Goal: Transaction & Acquisition: Purchase product/service

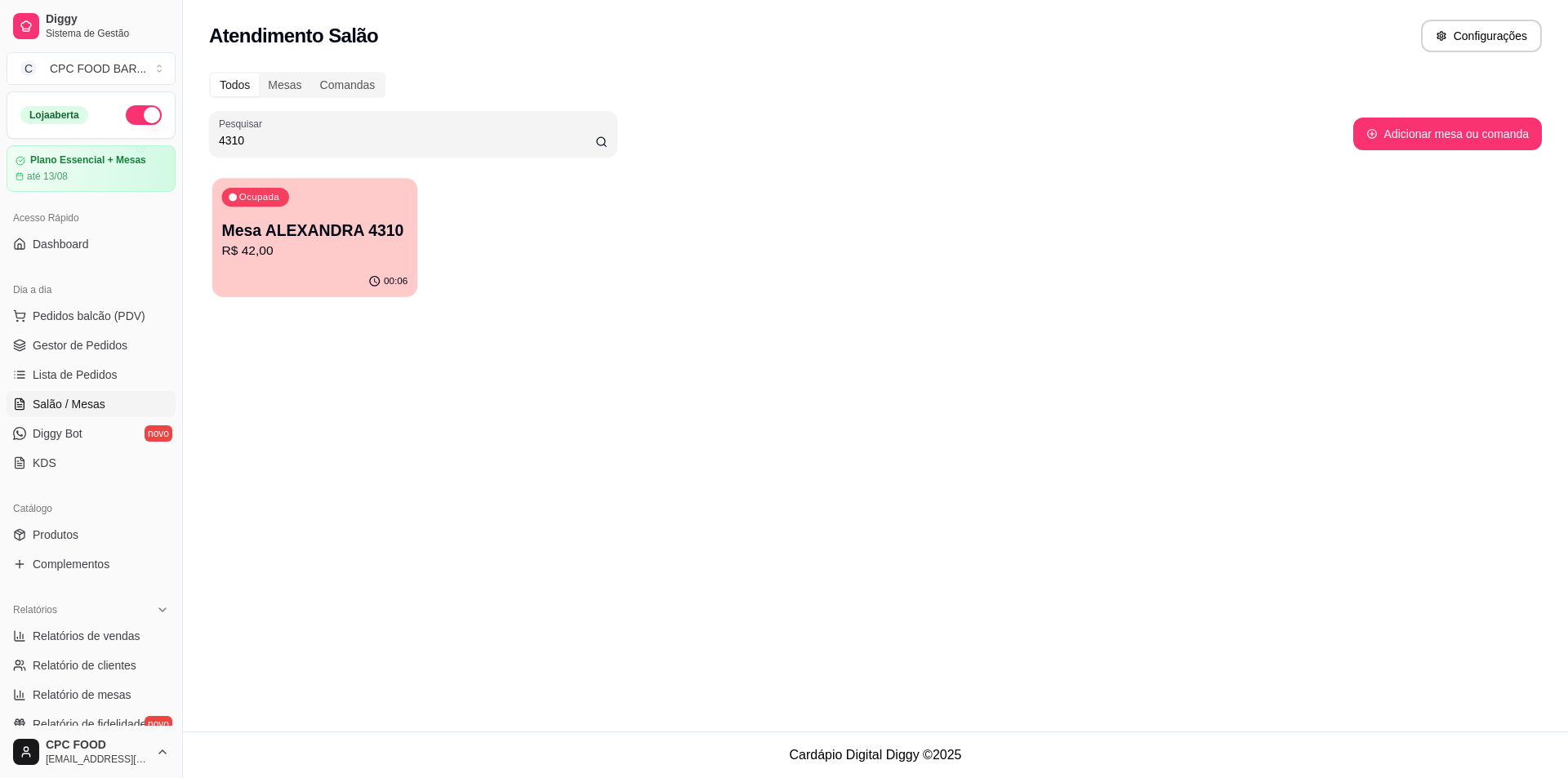
click at [307, 222] on p "Mesa ALEXANDRA 4310" at bounding box center [315, 231] width 186 height 22
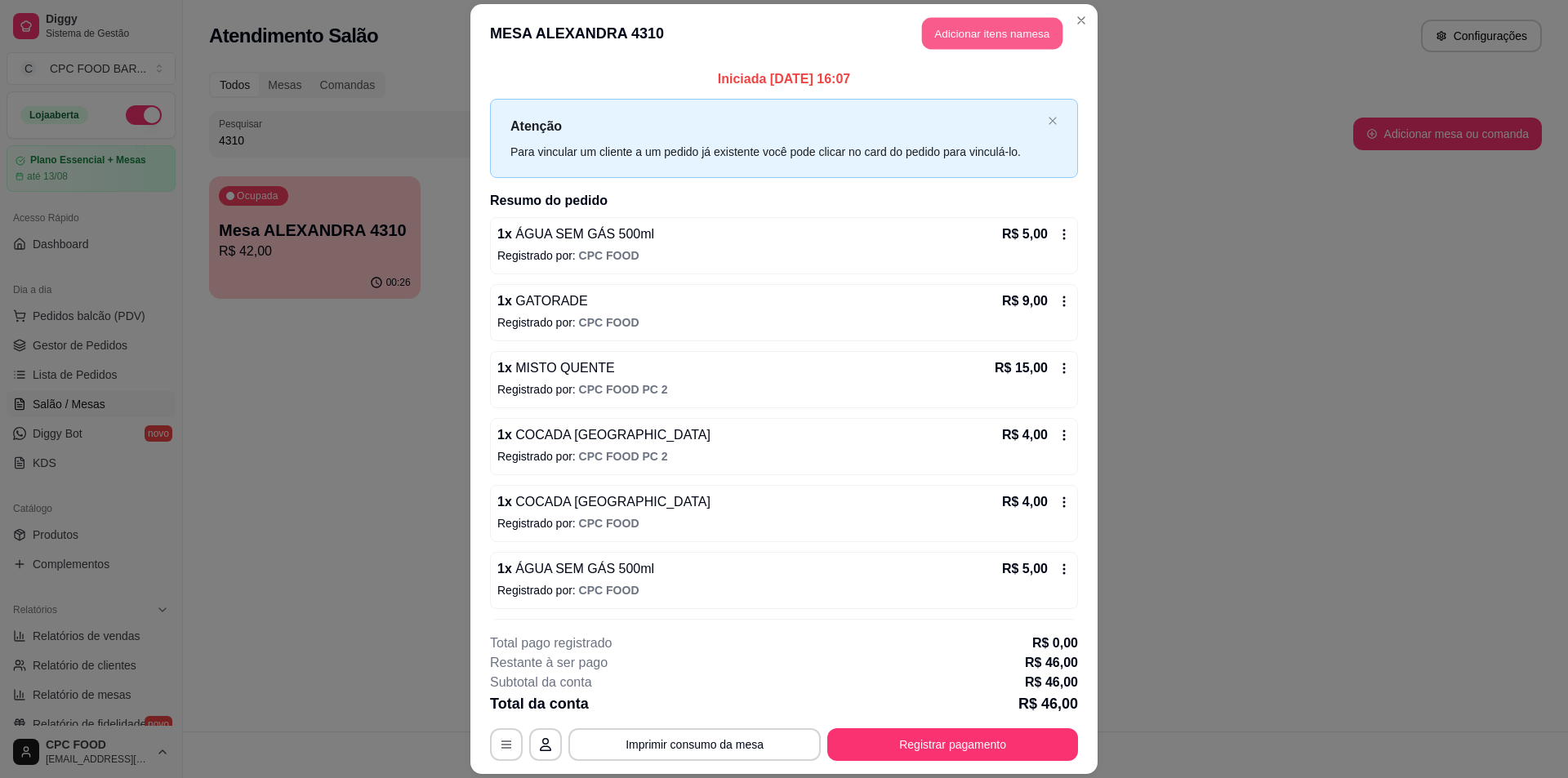
click at [982, 30] on button "Adicionar itens na mesa" at bounding box center [992, 33] width 140 height 32
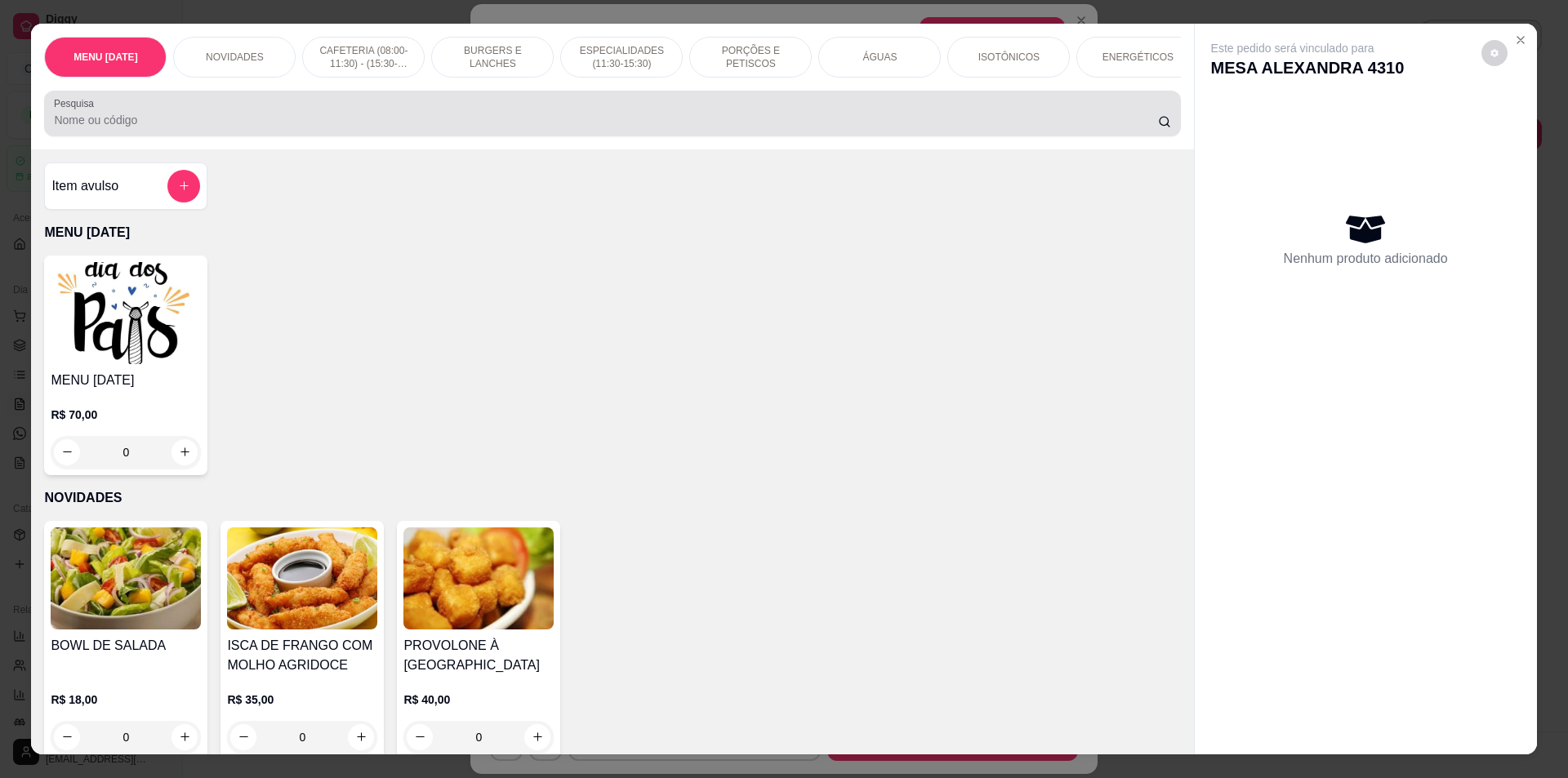
click at [456, 127] on input "Pesquisa" at bounding box center [606, 120] width 1103 height 16
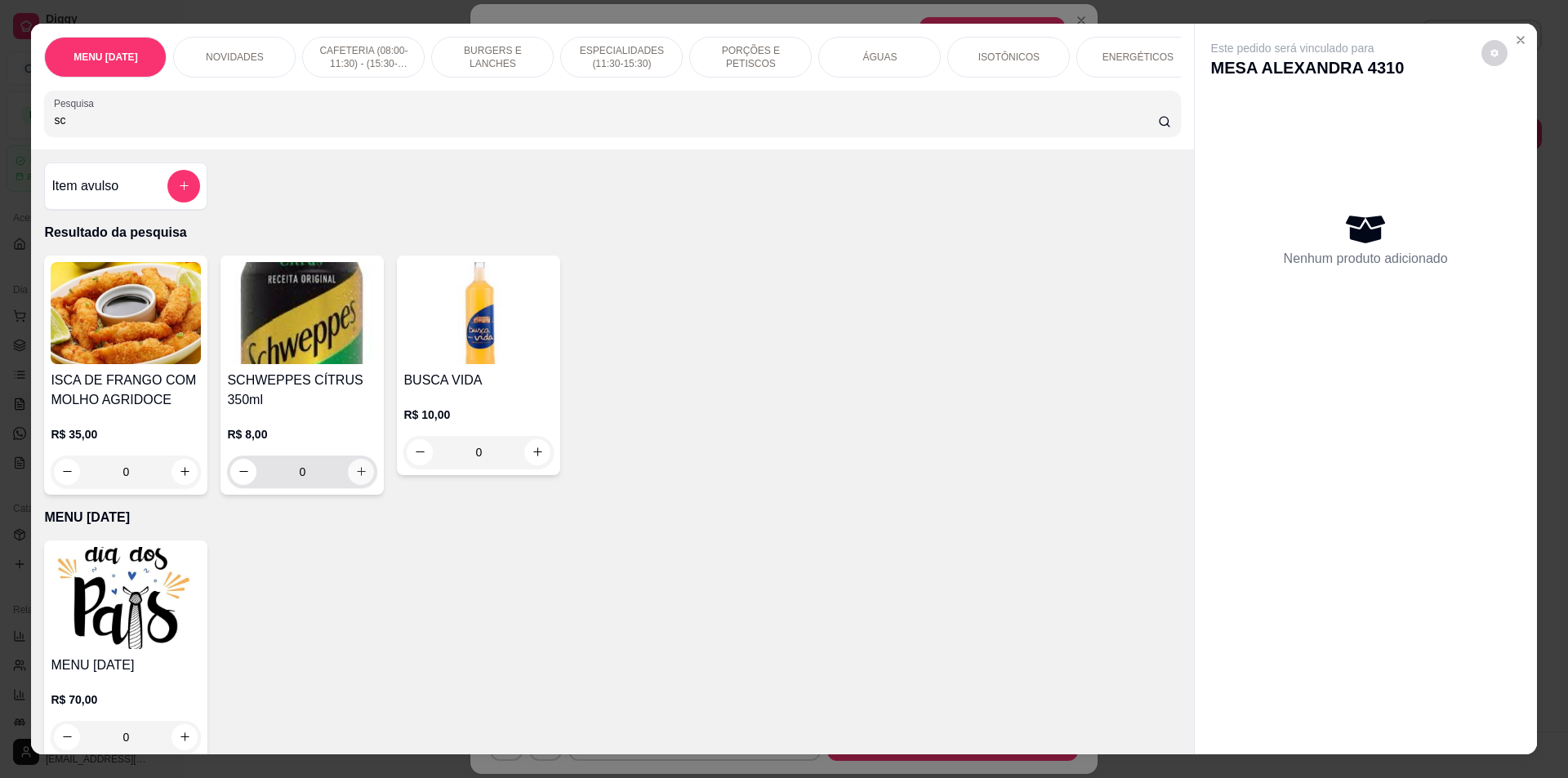
type input "sc"
click at [355, 478] on icon "increase-product-quantity" at bounding box center [361, 472] width 12 height 12
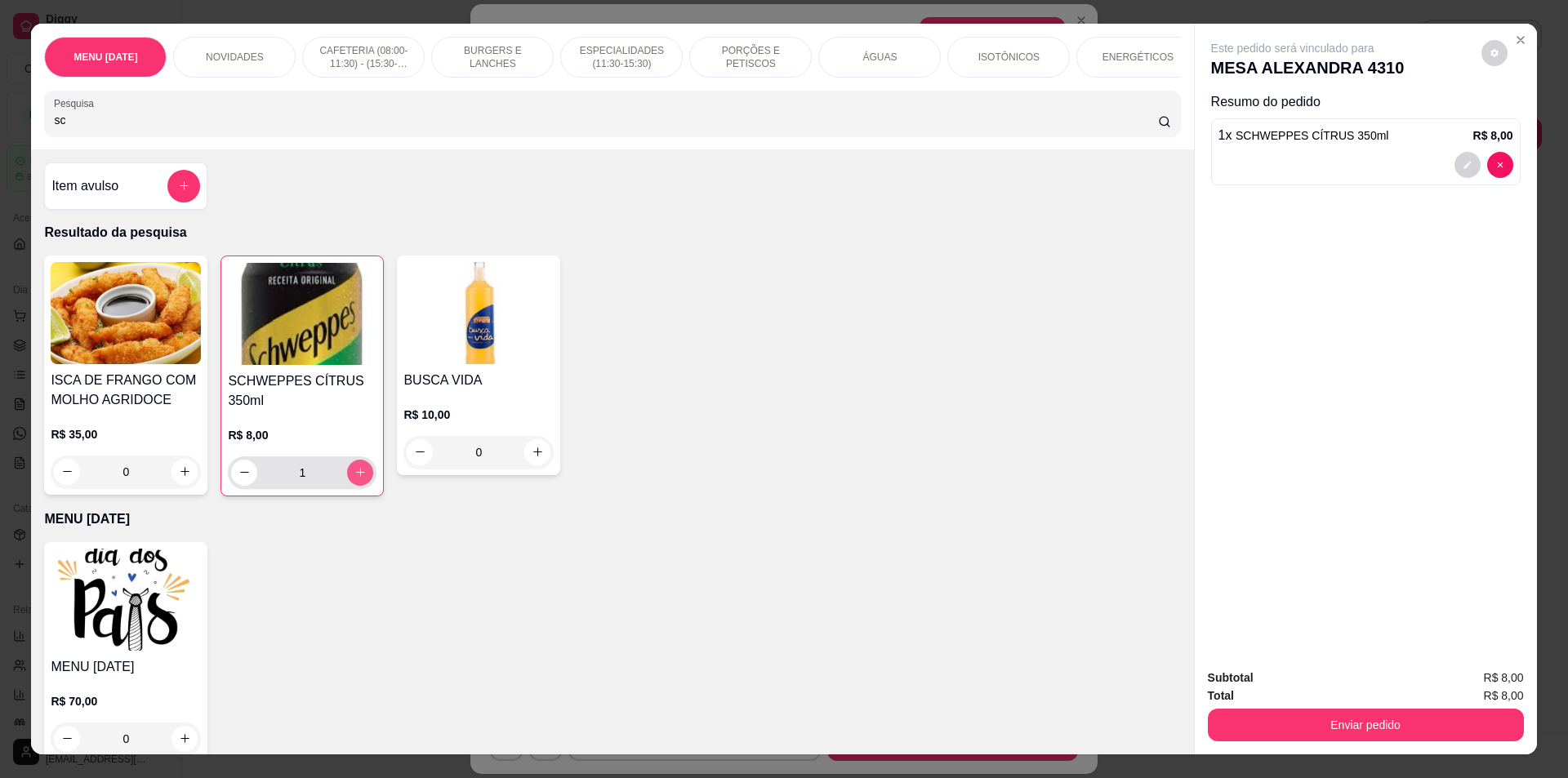
type input "1"
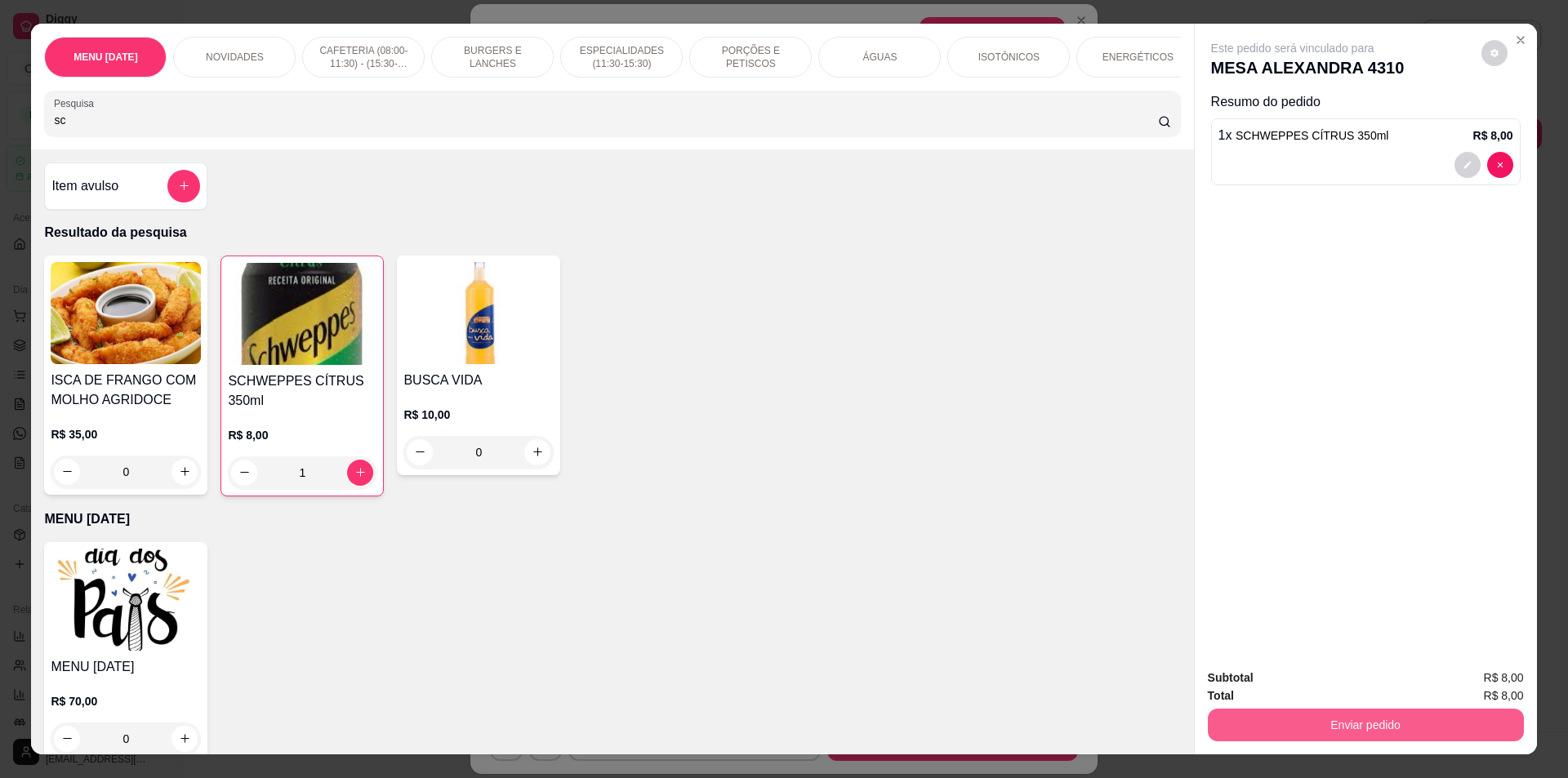
click at [1394, 727] on button "Enviar pedido" at bounding box center [1366, 725] width 316 height 33
click at [1300, 682] on button "Não registrar e enviar pedido" at bounding box center [1311, 685] width 165 height 30
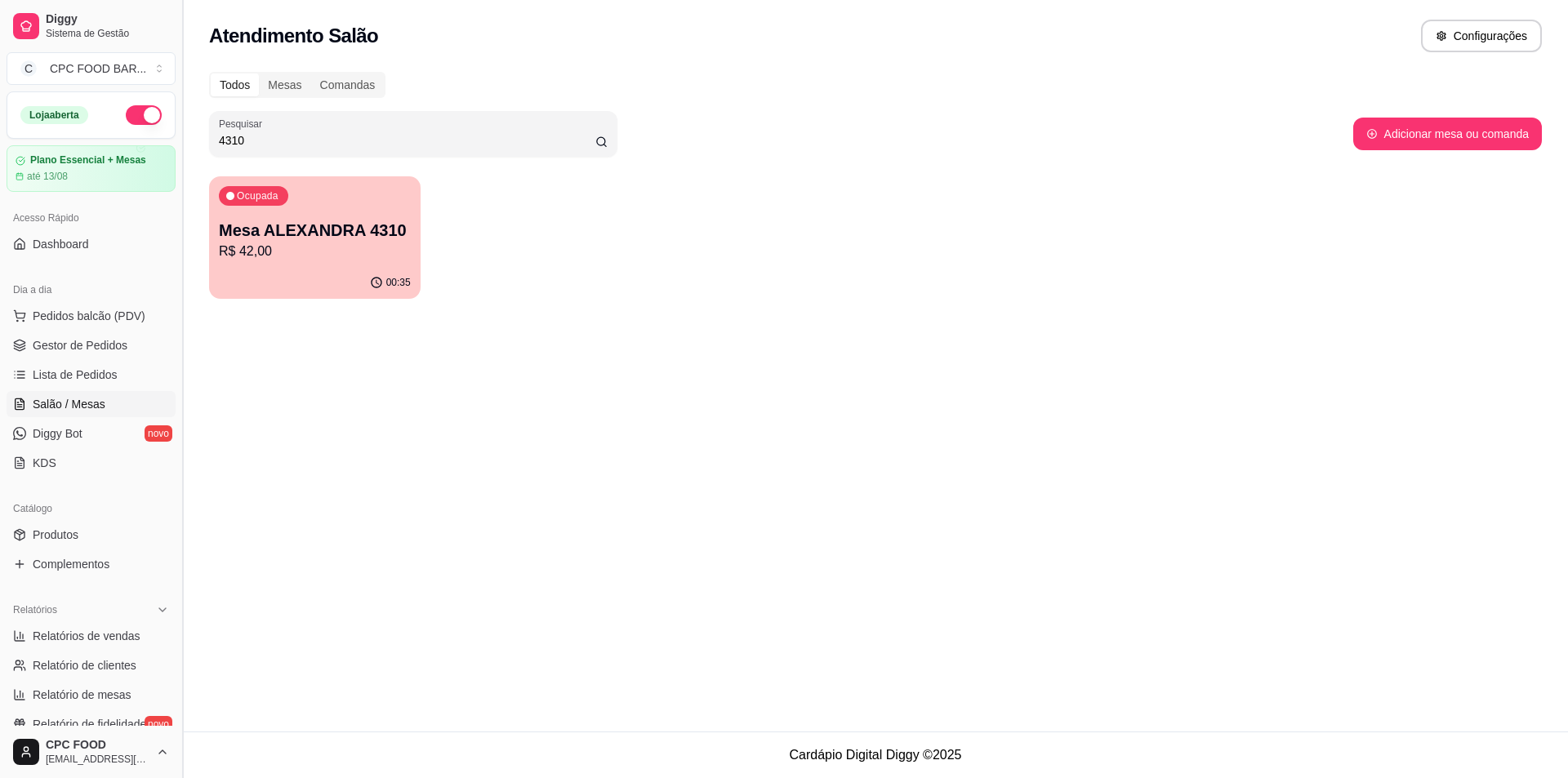
drag, startPoint x: 212, startPoint y: 138, endPoint x: 187, endPoint y: 138, distance: 25.0
click at [187, 138] on div "Diggy Sistema de Gestão C CPC FOOD BAR ... Loja aberta Plano Essencial + Mesas …" at bounding box center [784, 389] width 1568 height 778
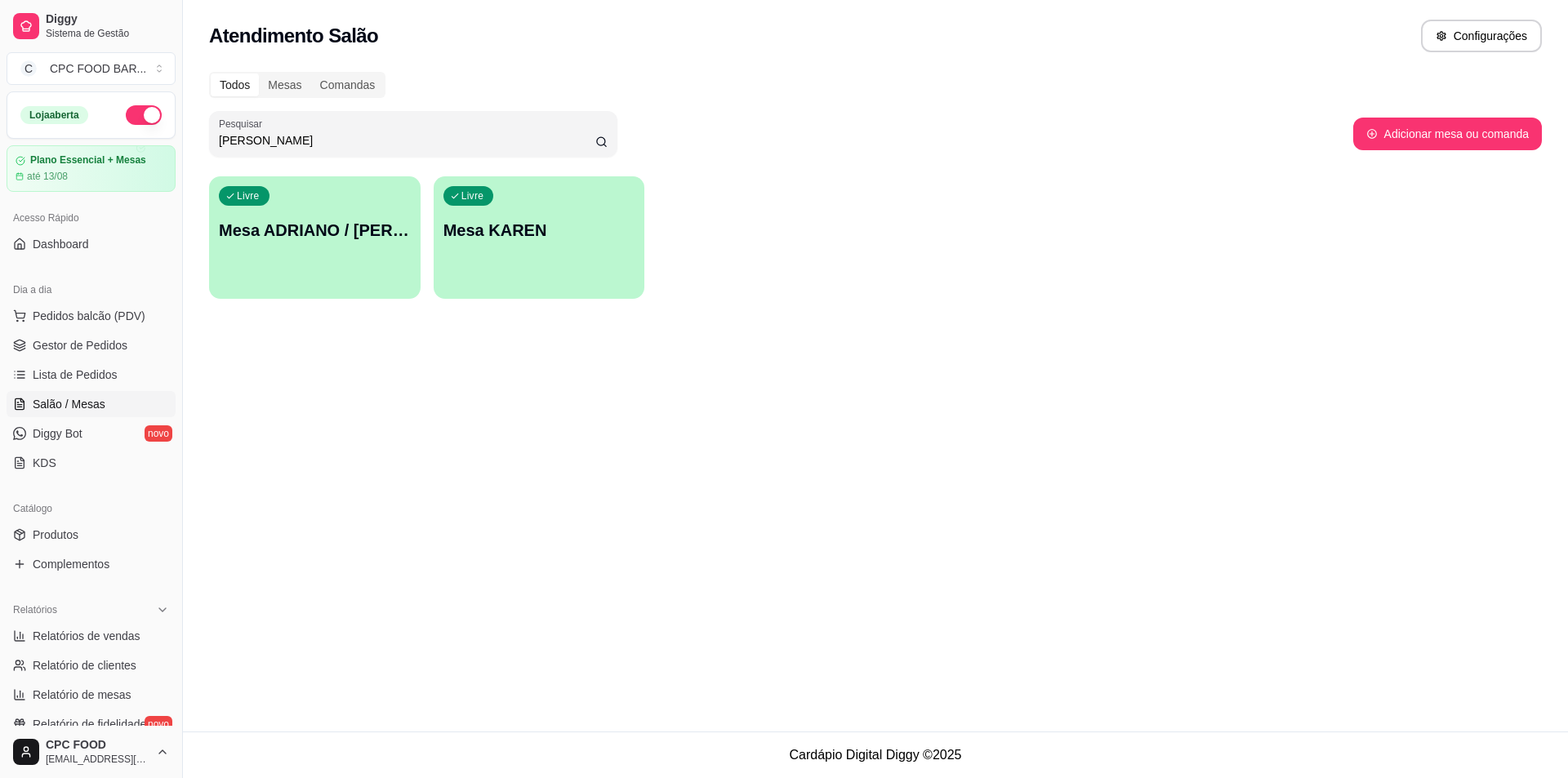
type input "[PERSON_NAME]"
click at [311, 215] on div "Livre Mesa ADRIANO / [PERSON_NAME] 3940" at bounding box center [315, 228] width 211 height 103
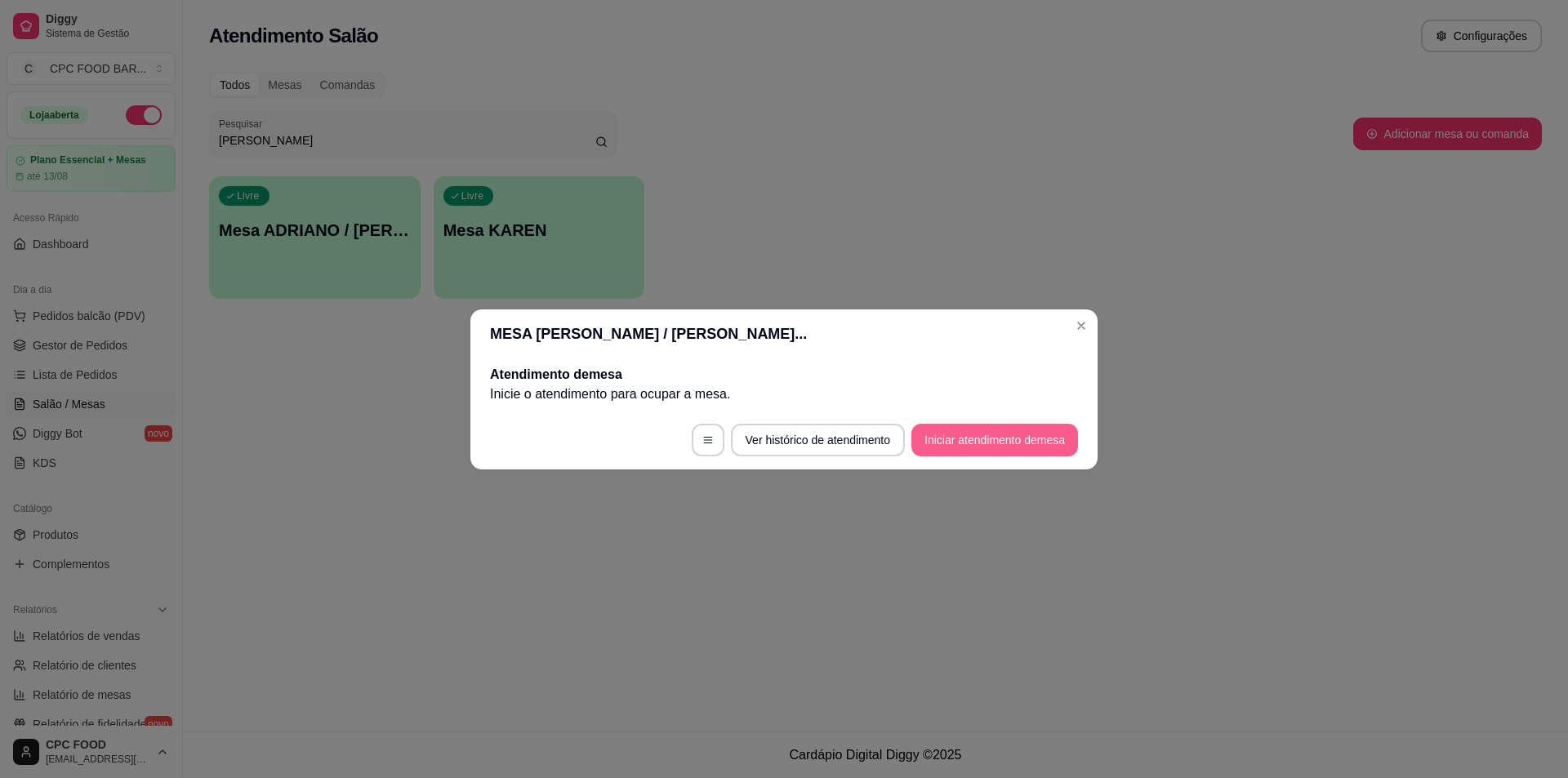
click at [976, 454] on button "Iniciar atendimento de mesa" at bounding box center [994, 440] width 167 height 33
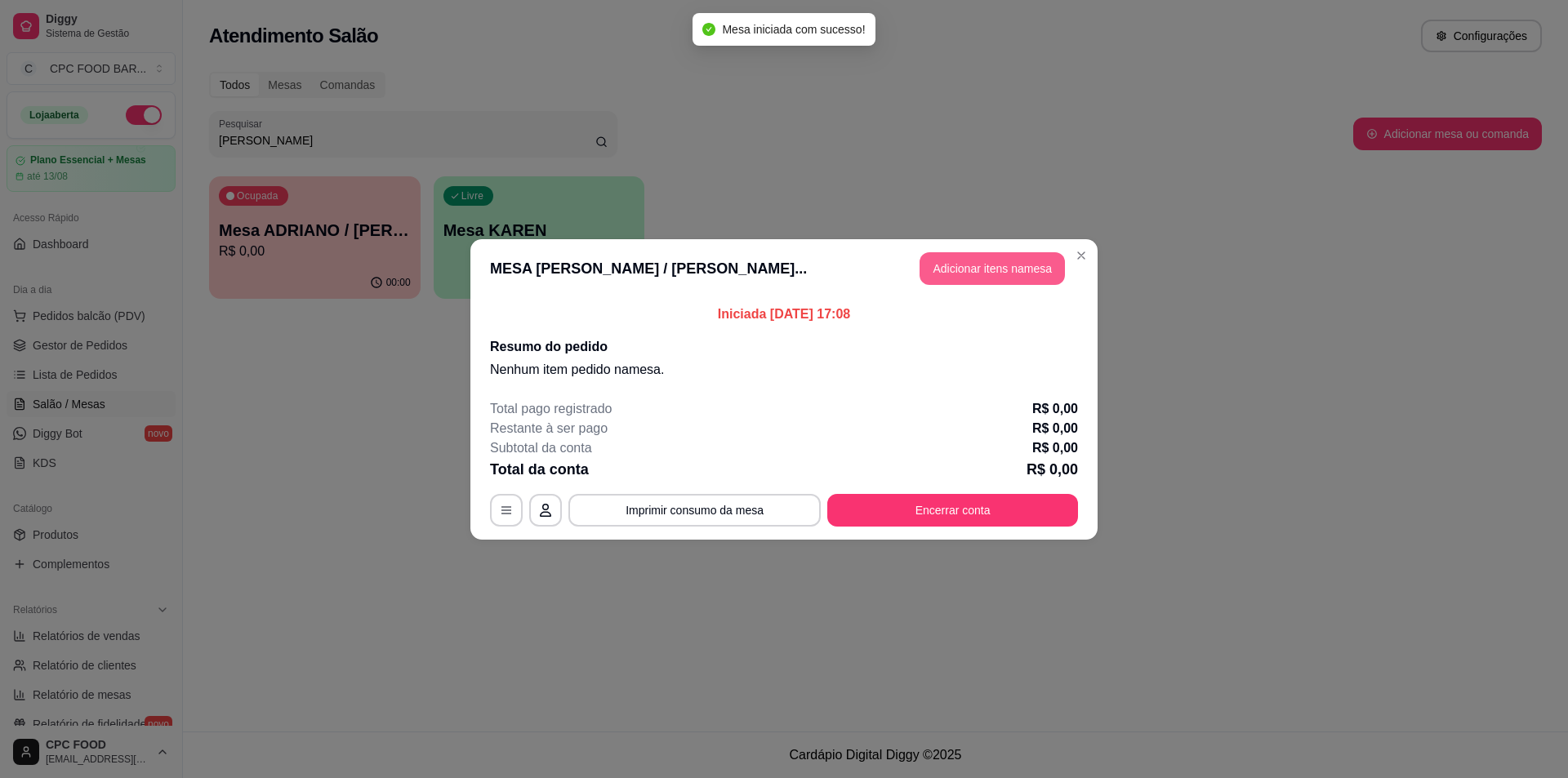
click at [961, 259] on button "Adicionar itens na mesa" at bounding box center [992, 268] width 145 height 33
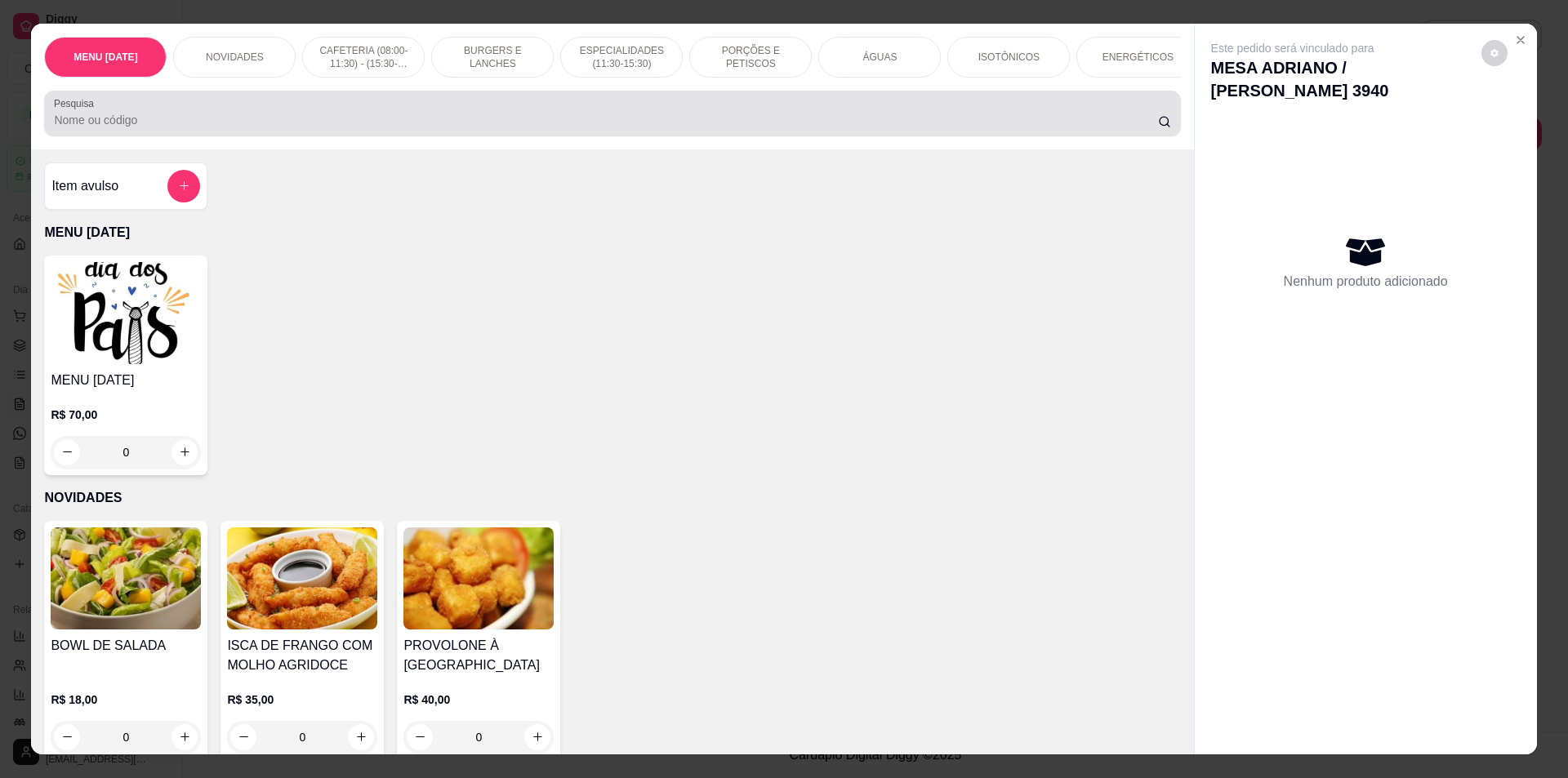
click at [353, 129] on input "Pesquisa" at bounding box center [606, 120] width 1103 height 16
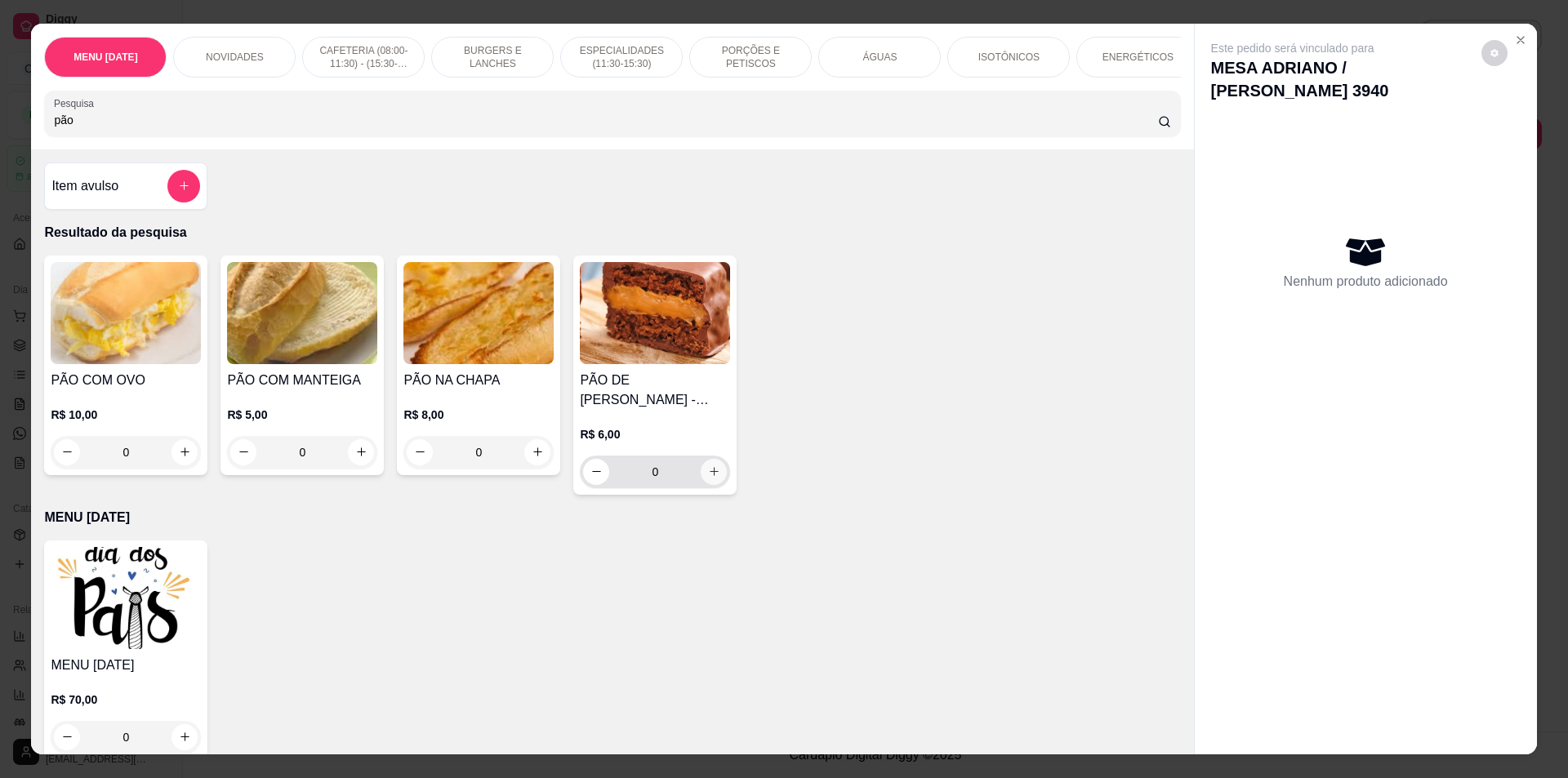
type input "pão"
click at [708, 478] on icon "increase-product-quantity" at bounding box center [714, 472] width 12 height 12
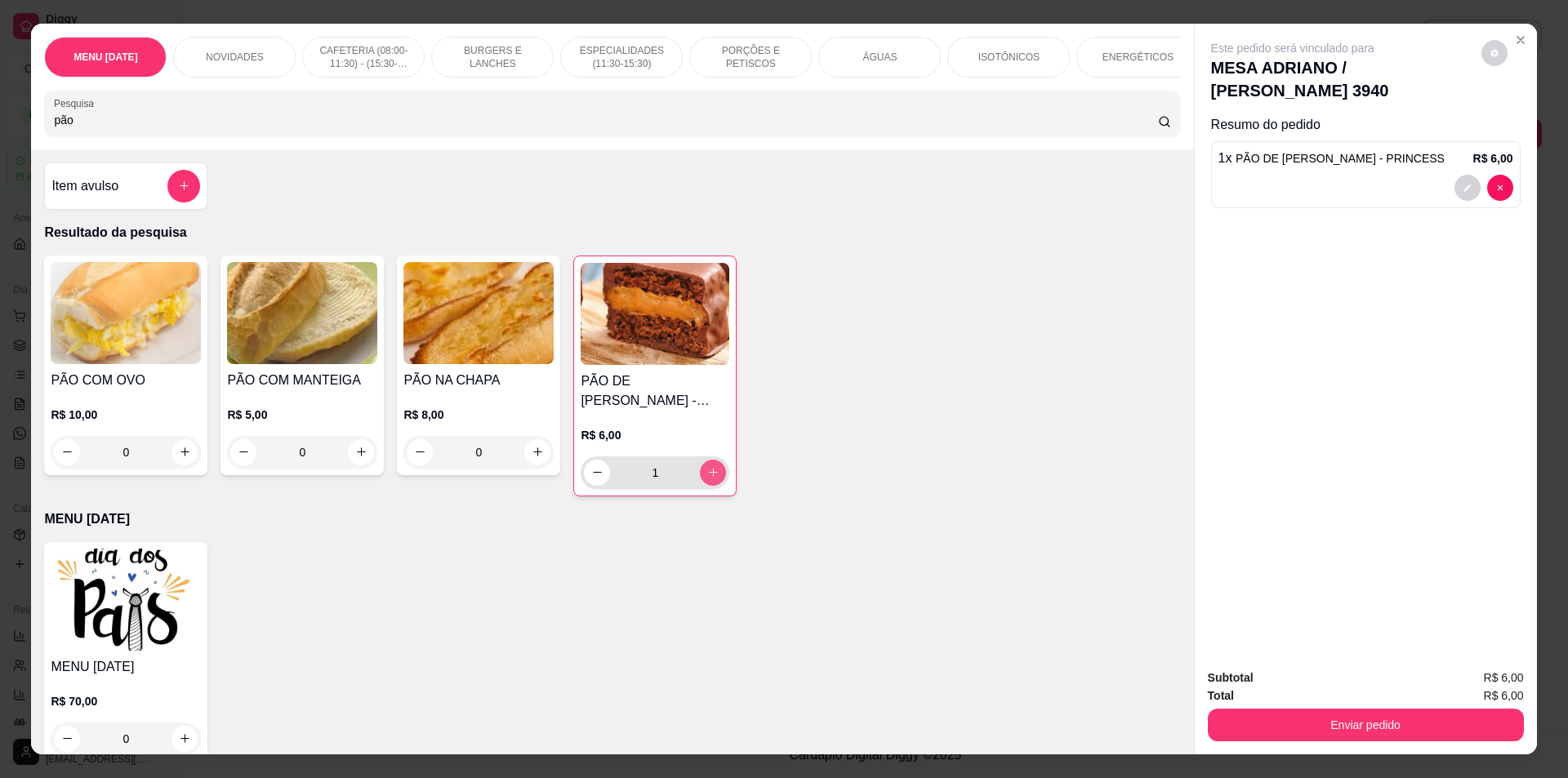
type input "1"
drag, startPoint x: 74, startPoint y: 128, endPoint x: 15, endPoint y: 126, distance: 59.0
click at [15, 126] on div "MENU [DATE] NOVIDADES CAFETERIA (08:00-11:30) - (15:30-18:00) BURGERS E LANCHES…" at bounding box center [784, 389] width 1568 height 778
click at [868, 58] on p "ÁGUAS" at bounding box center [879, 57] width 35 height 13
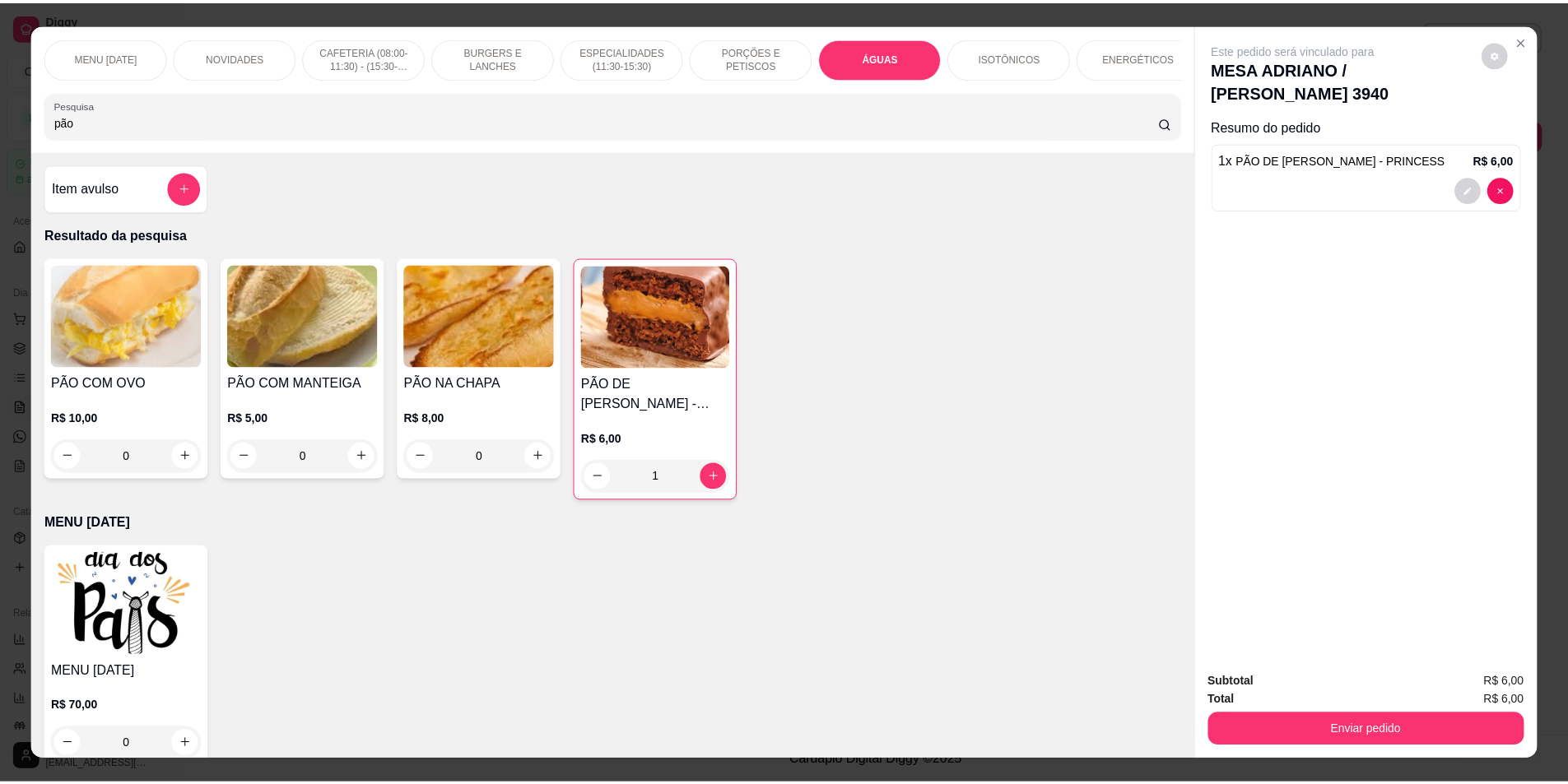
scroll to position [29, 0]
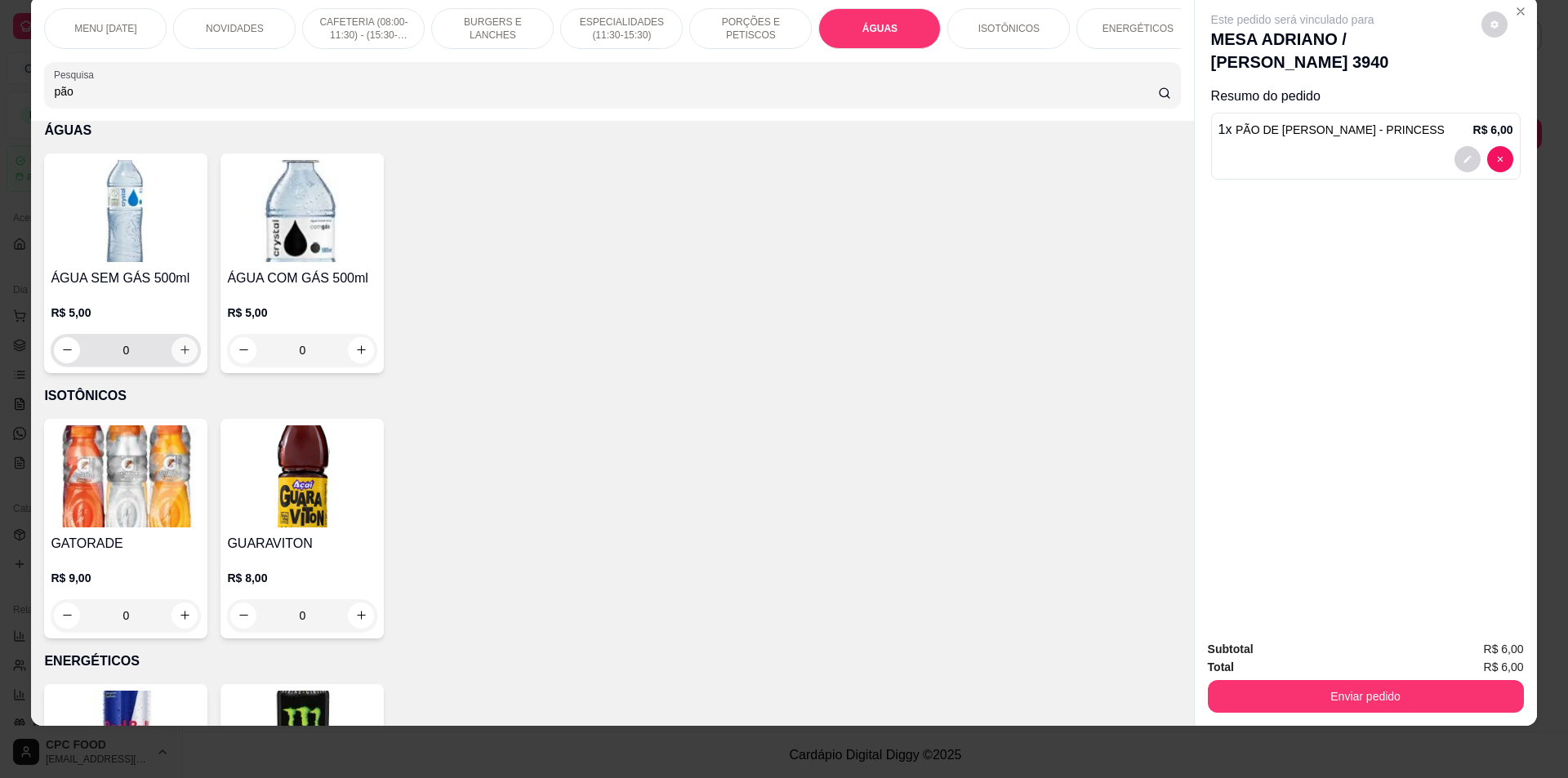
click at [179, 356] on icon "increase-product-quantity" at bounding box center [185, 350] width 12 height 12
type input "1"
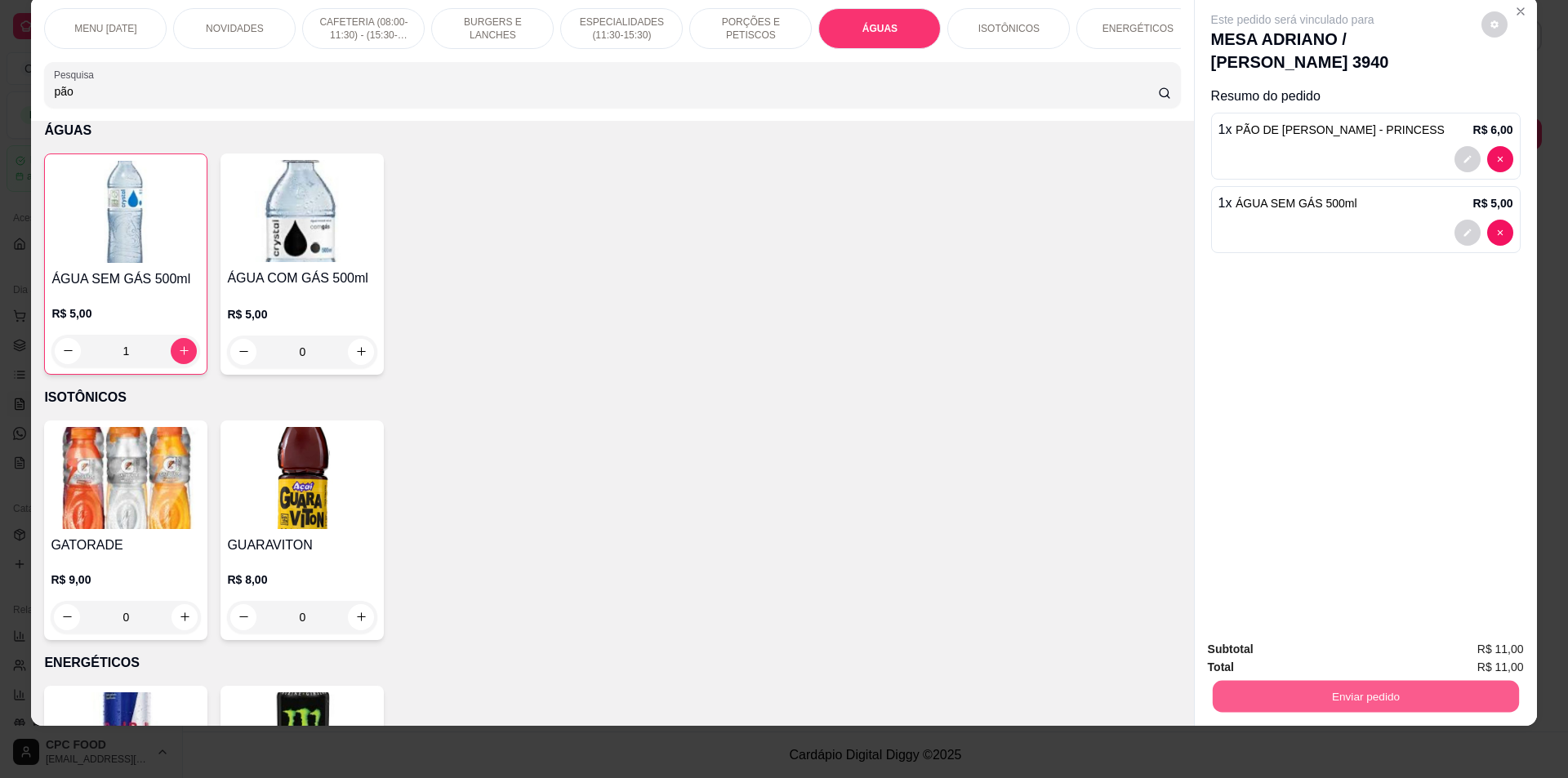
click at [1393, 691] on button "Enviar pedido" at bounding box center [1364, 697] width 306 height 32
click at [1372, 654] on button "Não registrar e enviar pedido" at bounding box center [1311, 656] width 169 height 31
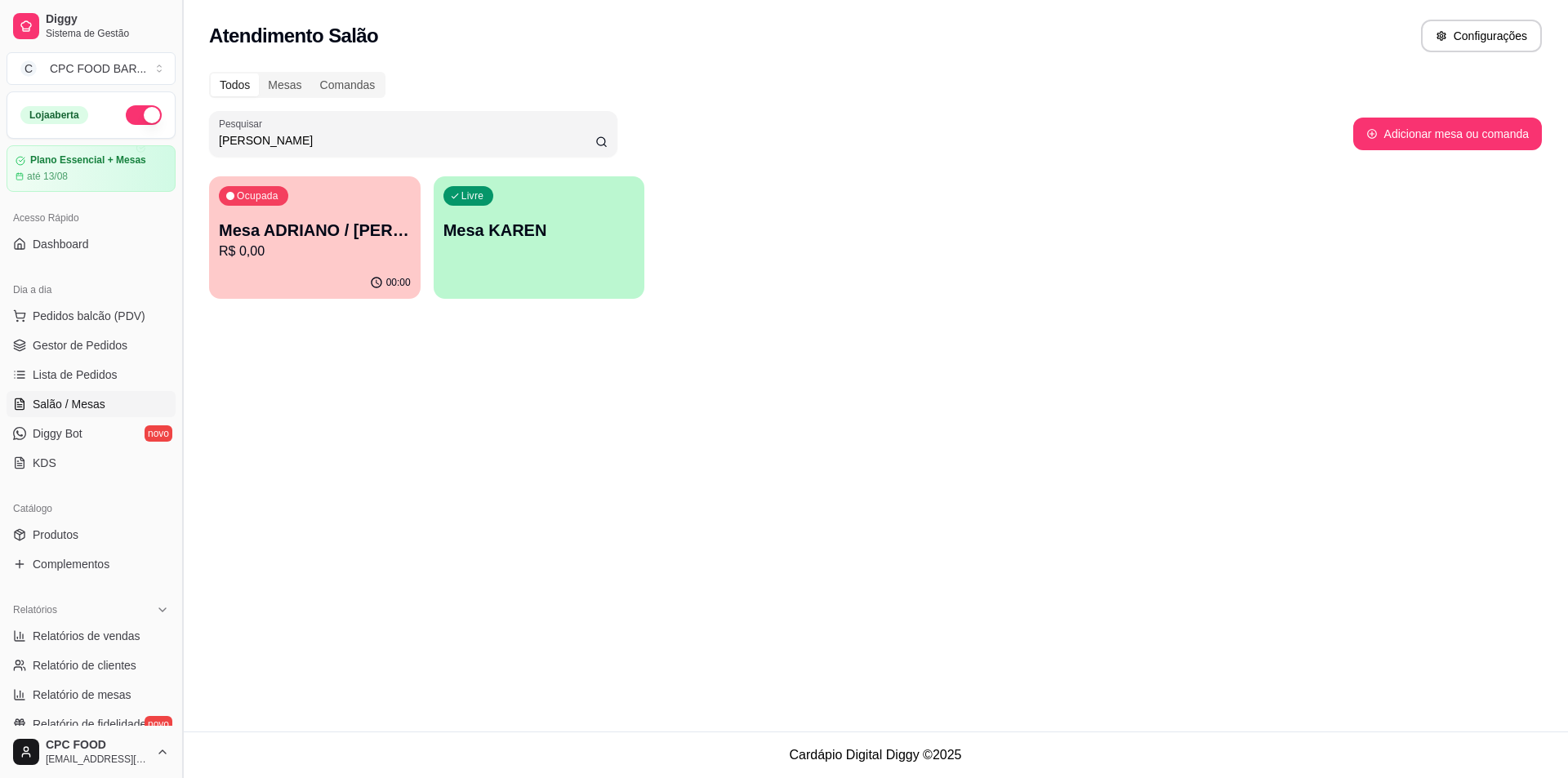
drag, startPoint x: 247, startPoint y: 140, endPoint x: 183, endPoint y: 142, distance: 64.0
click at [183, 142] on div "Diggy Sistema de Gestão C CPC FOOD BAR ... Loja aberta Plano Essencial + Mesas …" at bounding box center [784, 389] width 1568 height 778
